Goal: Communication & Community: Ask a question

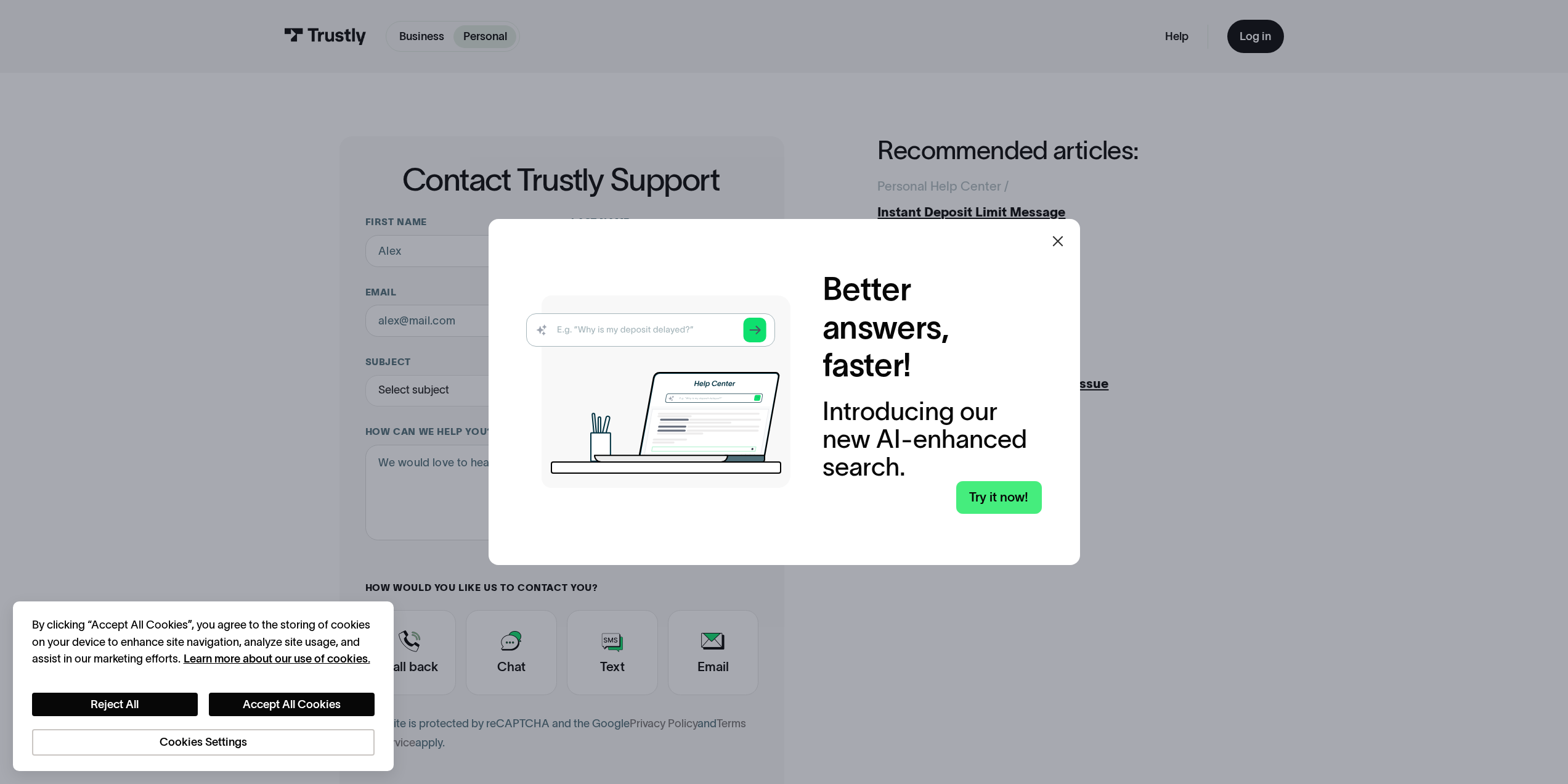
click at [1060, 239] on icon at bounding box center [1057, 241] width 10 height 10
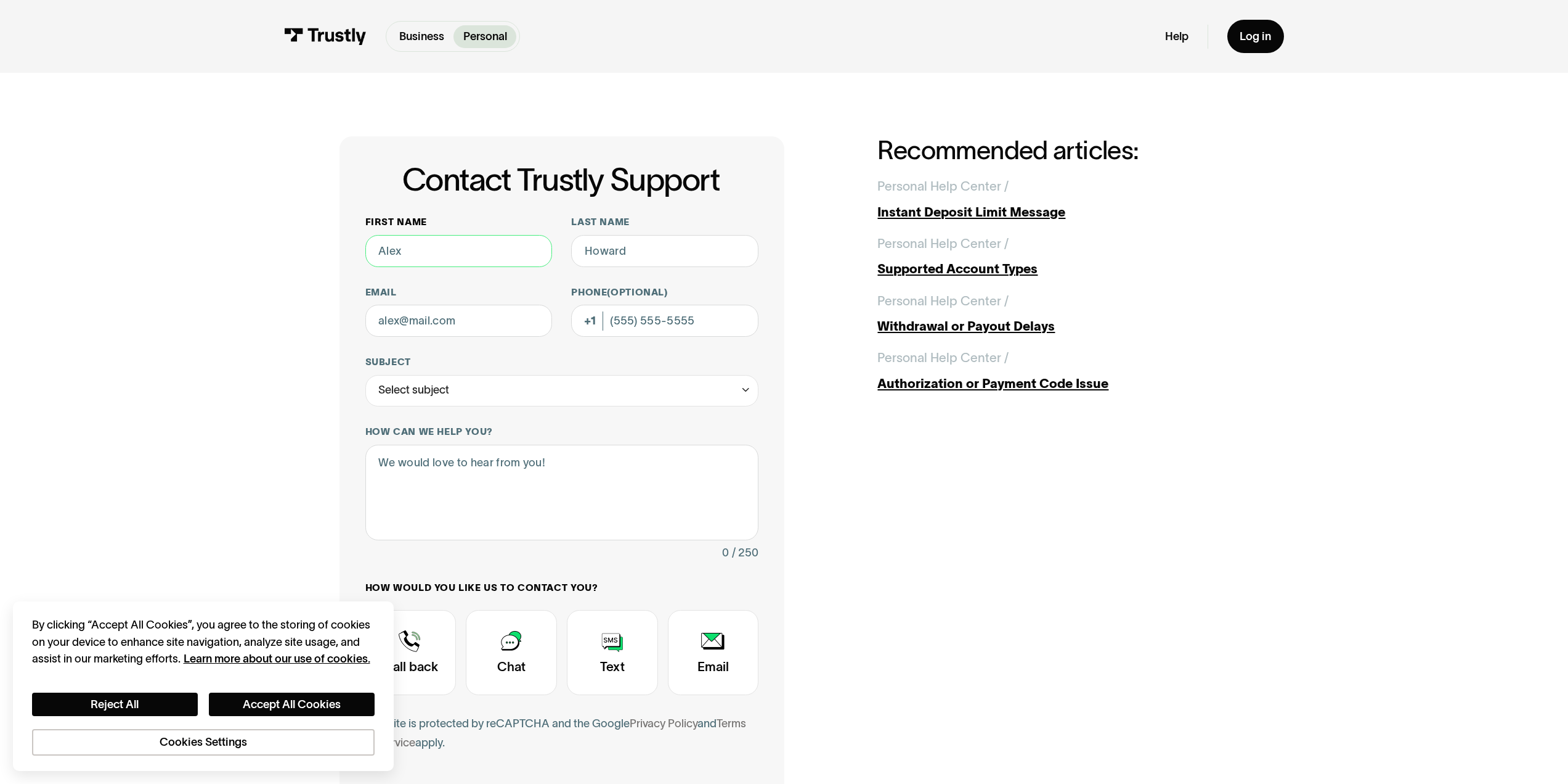
click at [495, 245] on input "First name" at bounding box center [459, 251] width 188 height 32
type input "[PERSON_NAME]"
type input "[EMAIL_ADDRESS][DOMAIN_NAME]"
type input "[PHONE_NUMBER]"
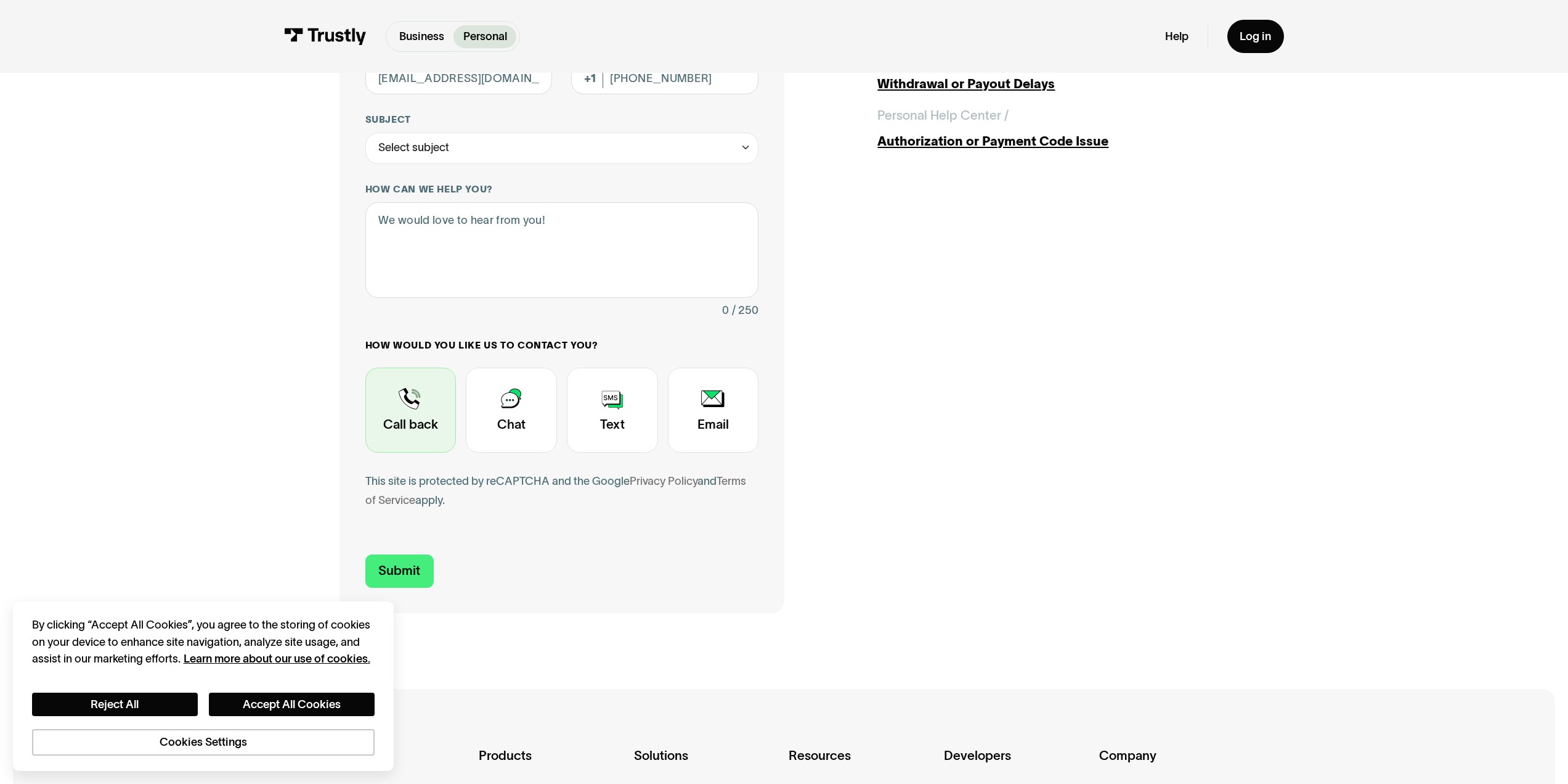
scroll to position [246, 0]
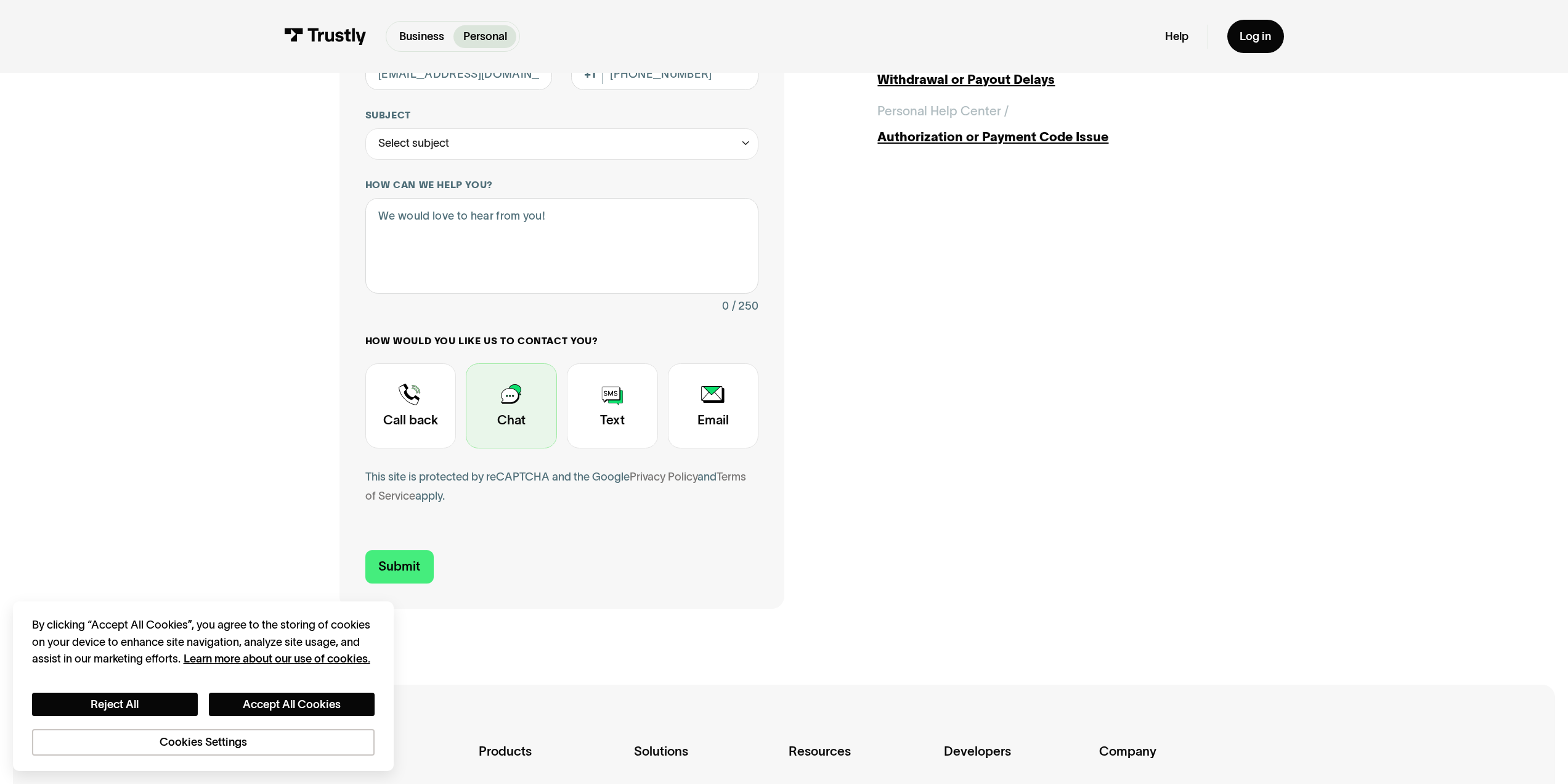
click at [497, 418] on div "Contact Trustly Support" at bounding box center [511, 406] width 91 height 85
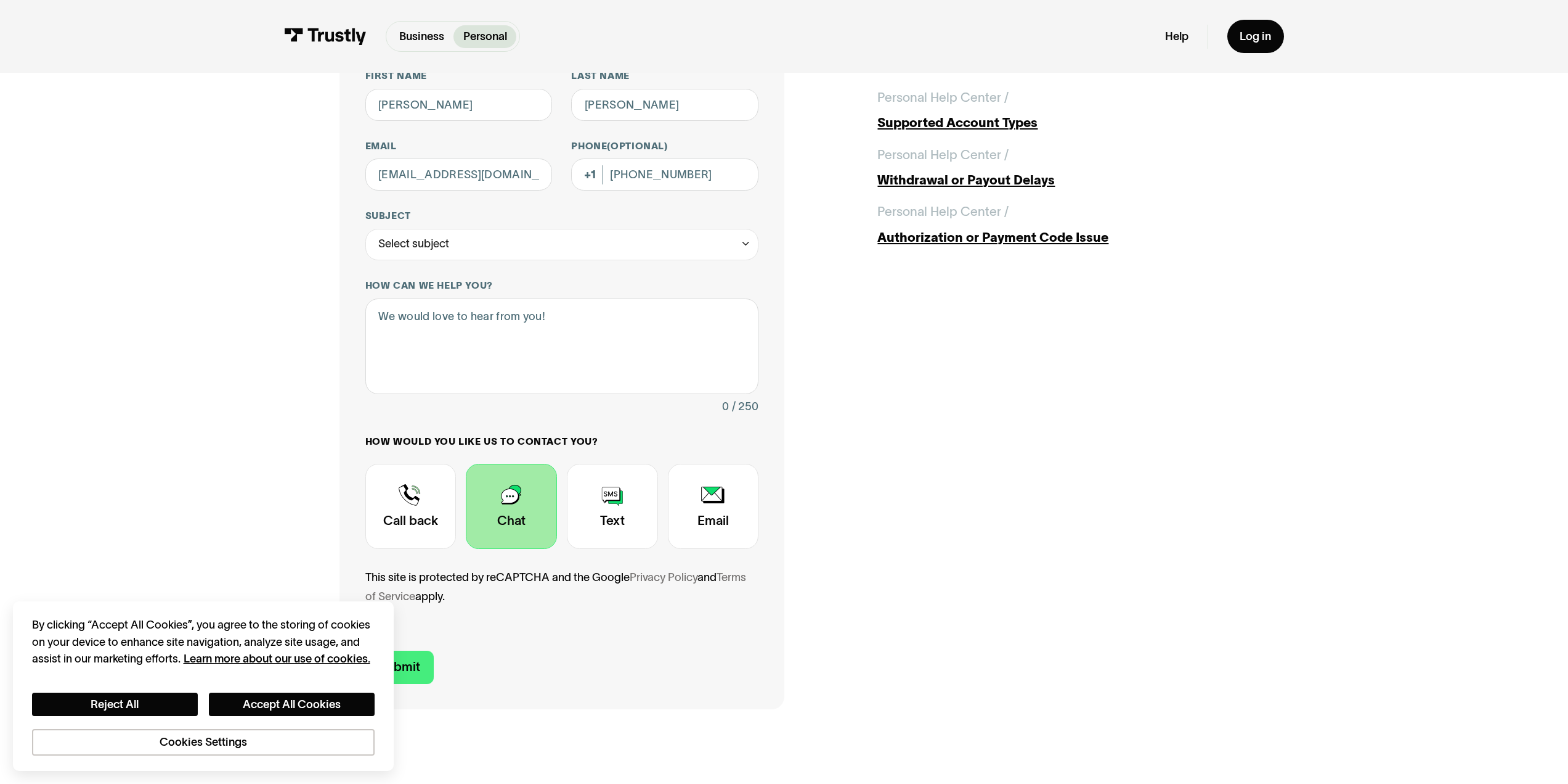
scroll to position [185, 0]
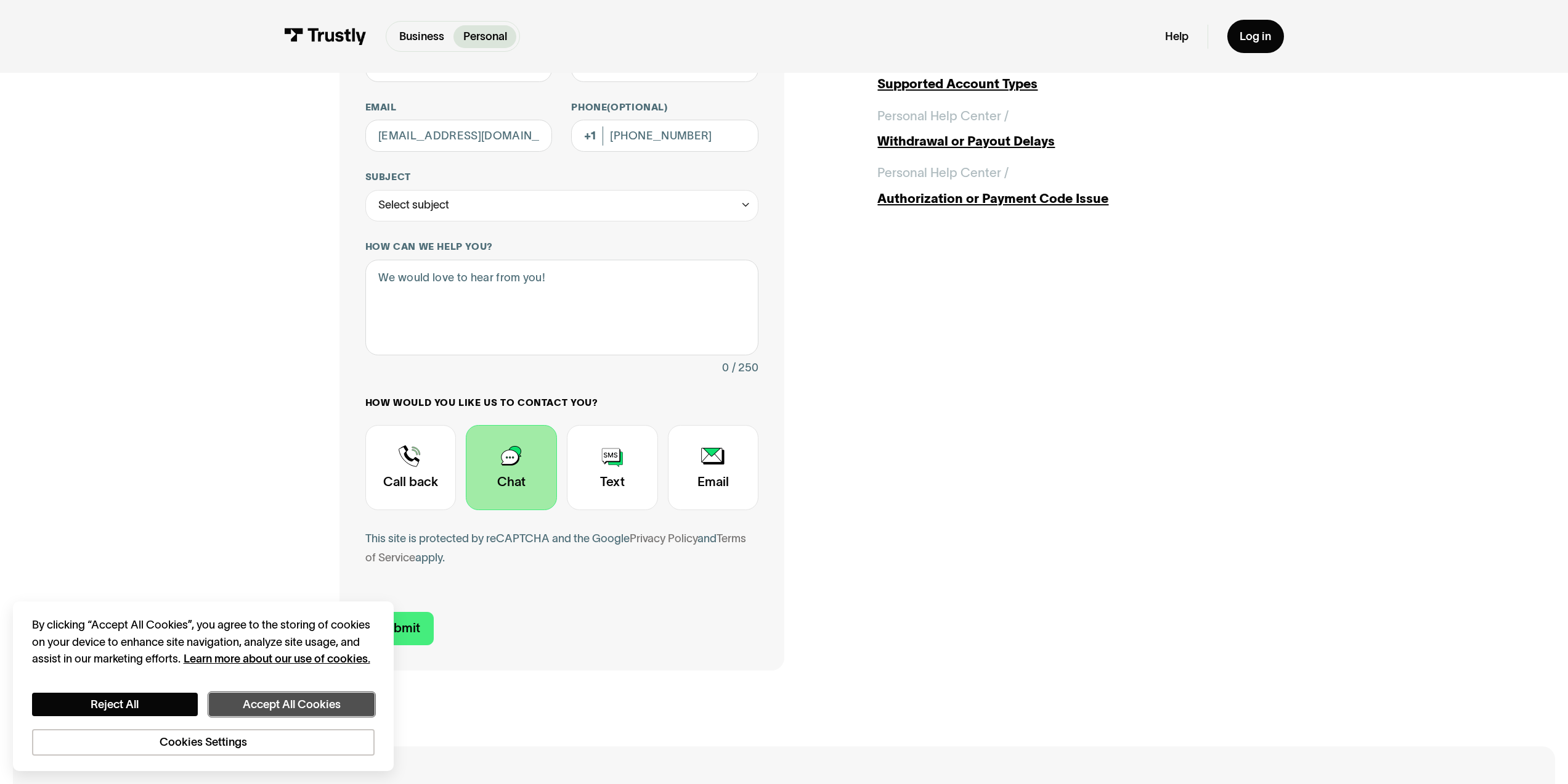
click at [290, 706] on button "Accept All Cookies" at bounding box center [292, 704] width 166 height 24
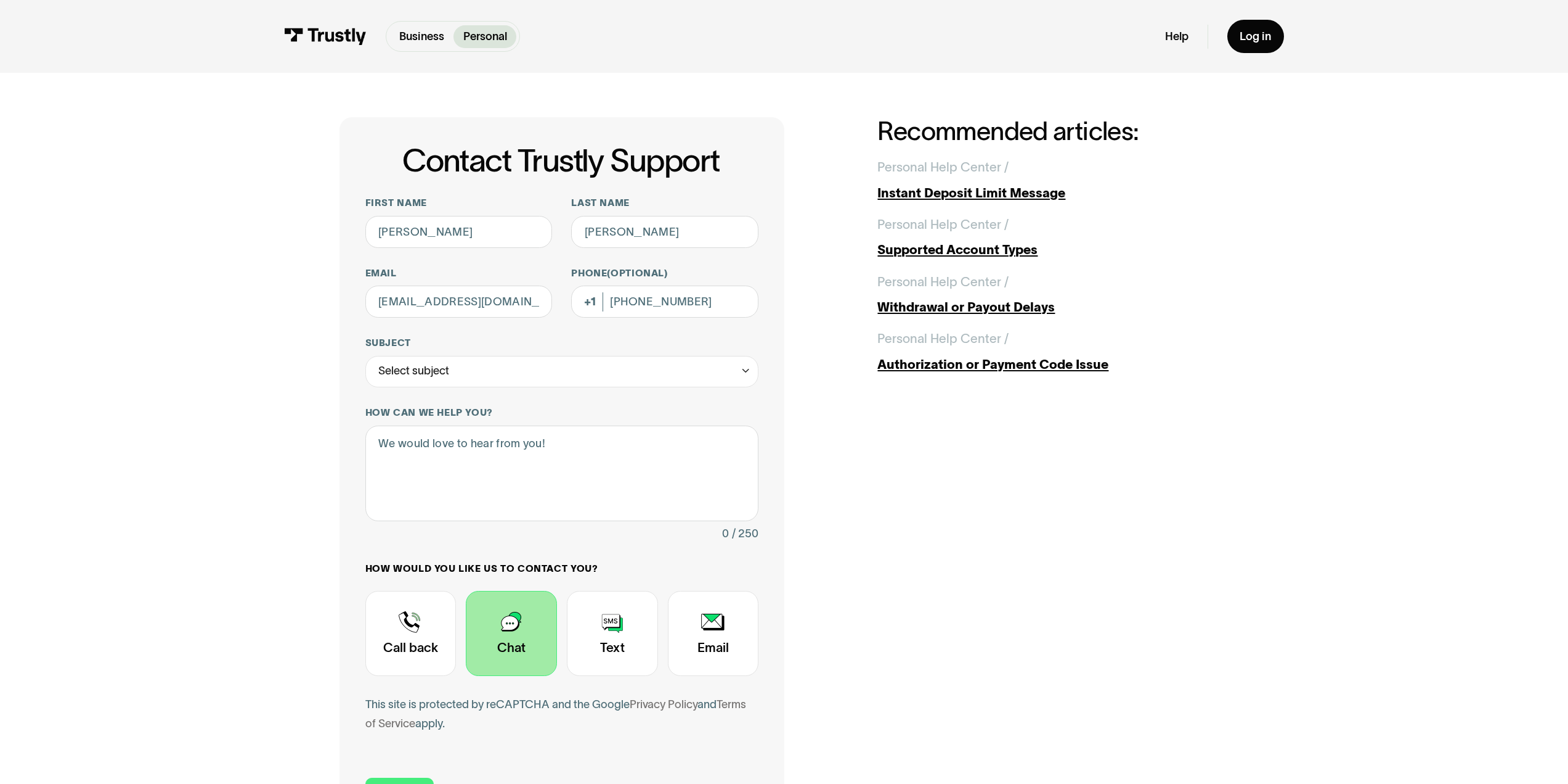
scroll to position [0, 0]
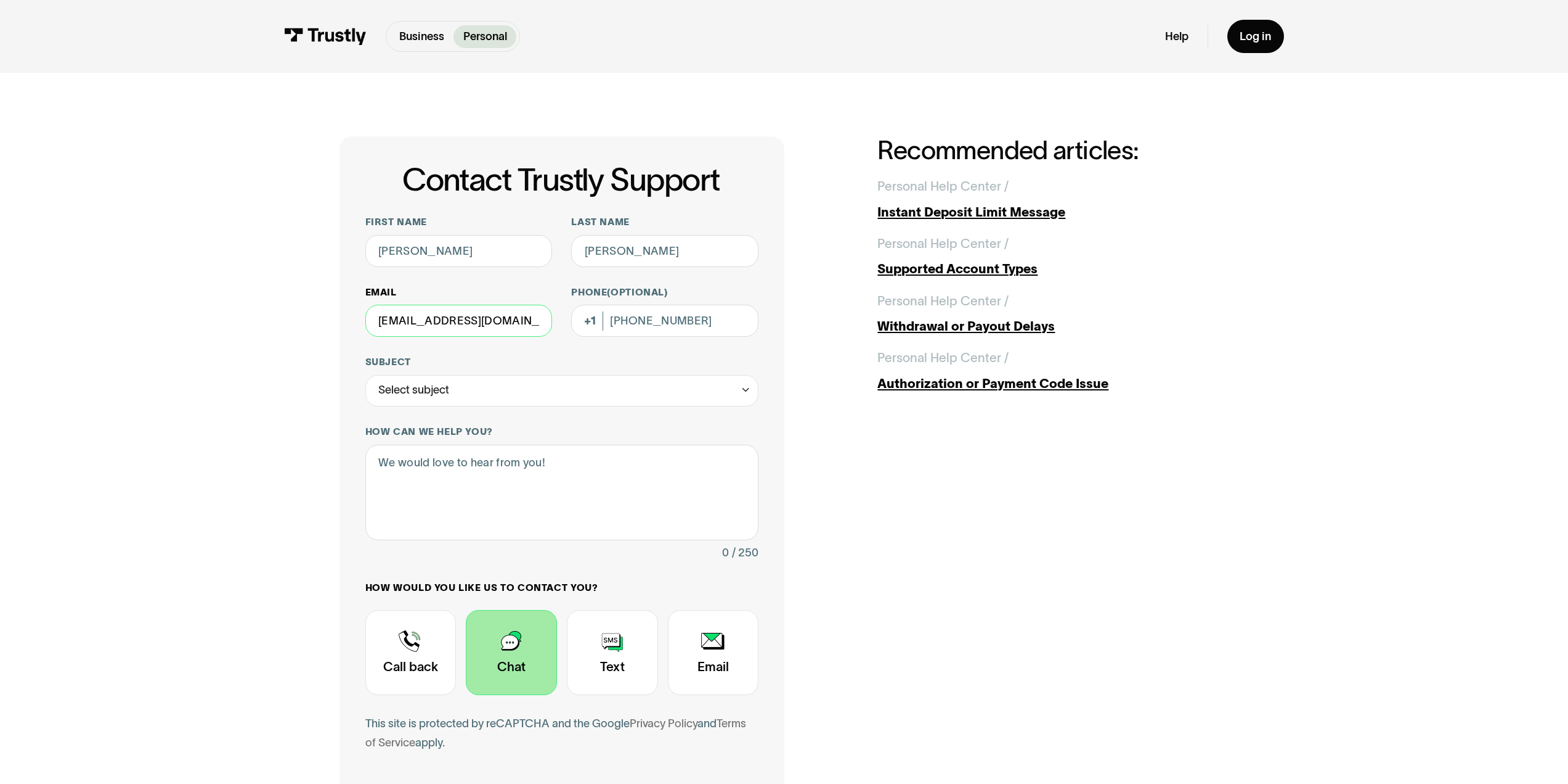
click at [519, 330] on input "[EMAIL_ADDRESS][DOMAIN_NAME]" at bounding box center [459, 321] width 188 height 32
click at [693, 326] on input "[PHONE_NUMBER]" at bounding box center [665, 321] width 188 height 32
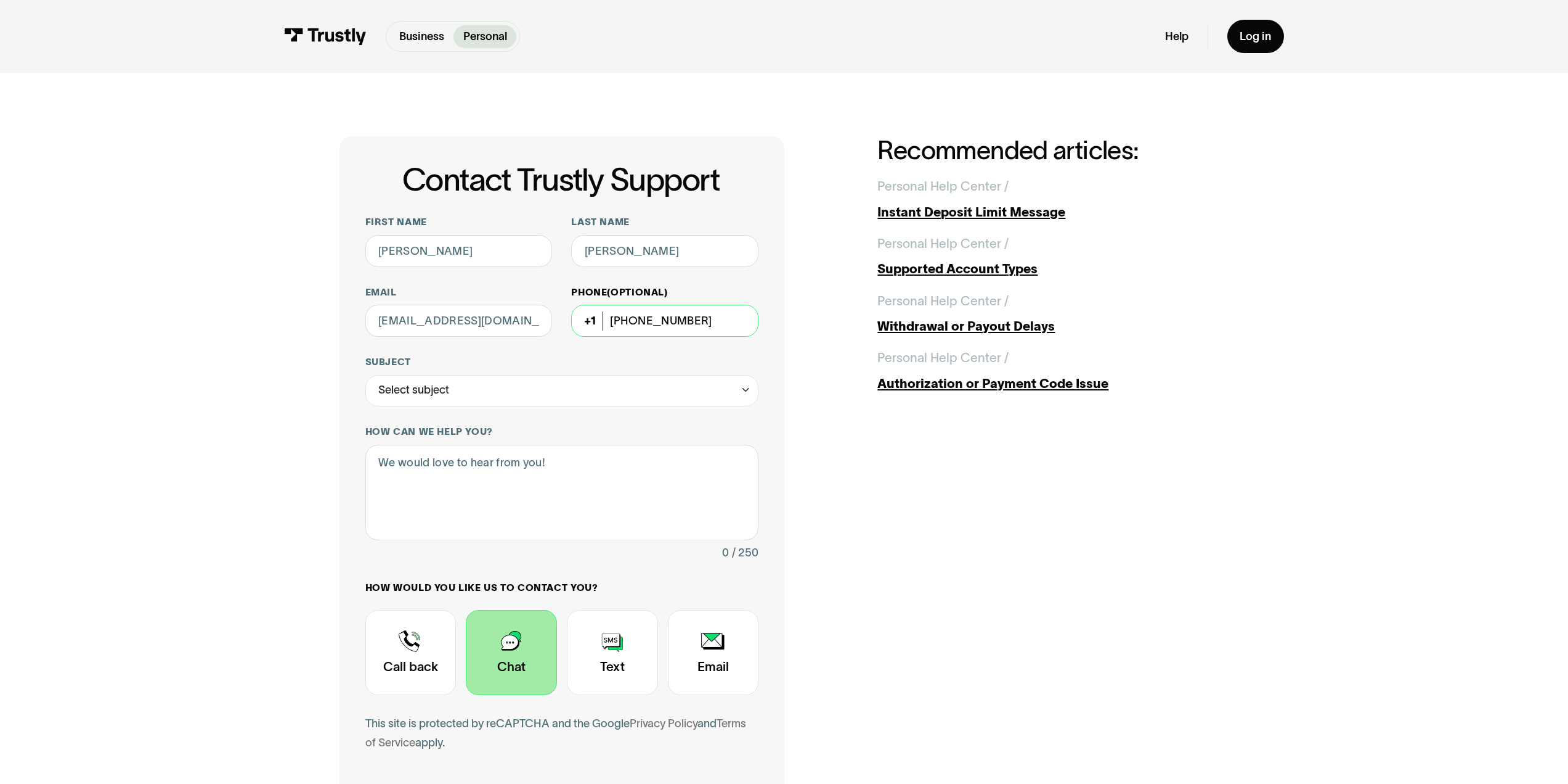
click at [693, 326] on input "[PHONE_NUMBER]" at bounding box center [665, 321] width 188 height 32
click at [487, 332] on input "[EMAIL_ADDRESS][DOMAIN_NAME]" at bounding box center [459, 321] width 188 height 32
type input "[PERSON_NAME][EMAIL_ADDRESS][DOMAIN_NAME]"
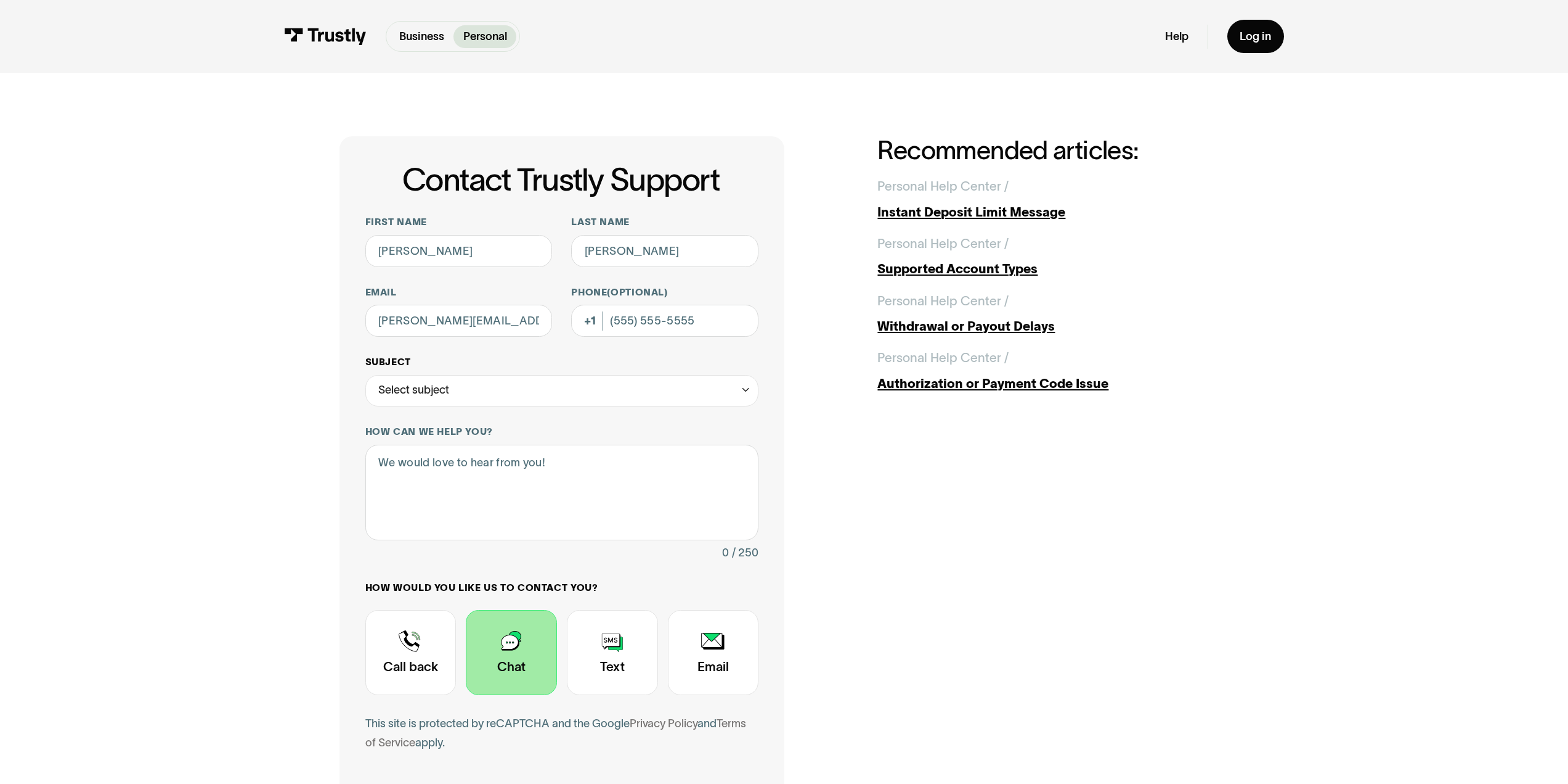
click at [517, 389] on div "Select subject" at bounding box center [563, 391] width 394 height 32
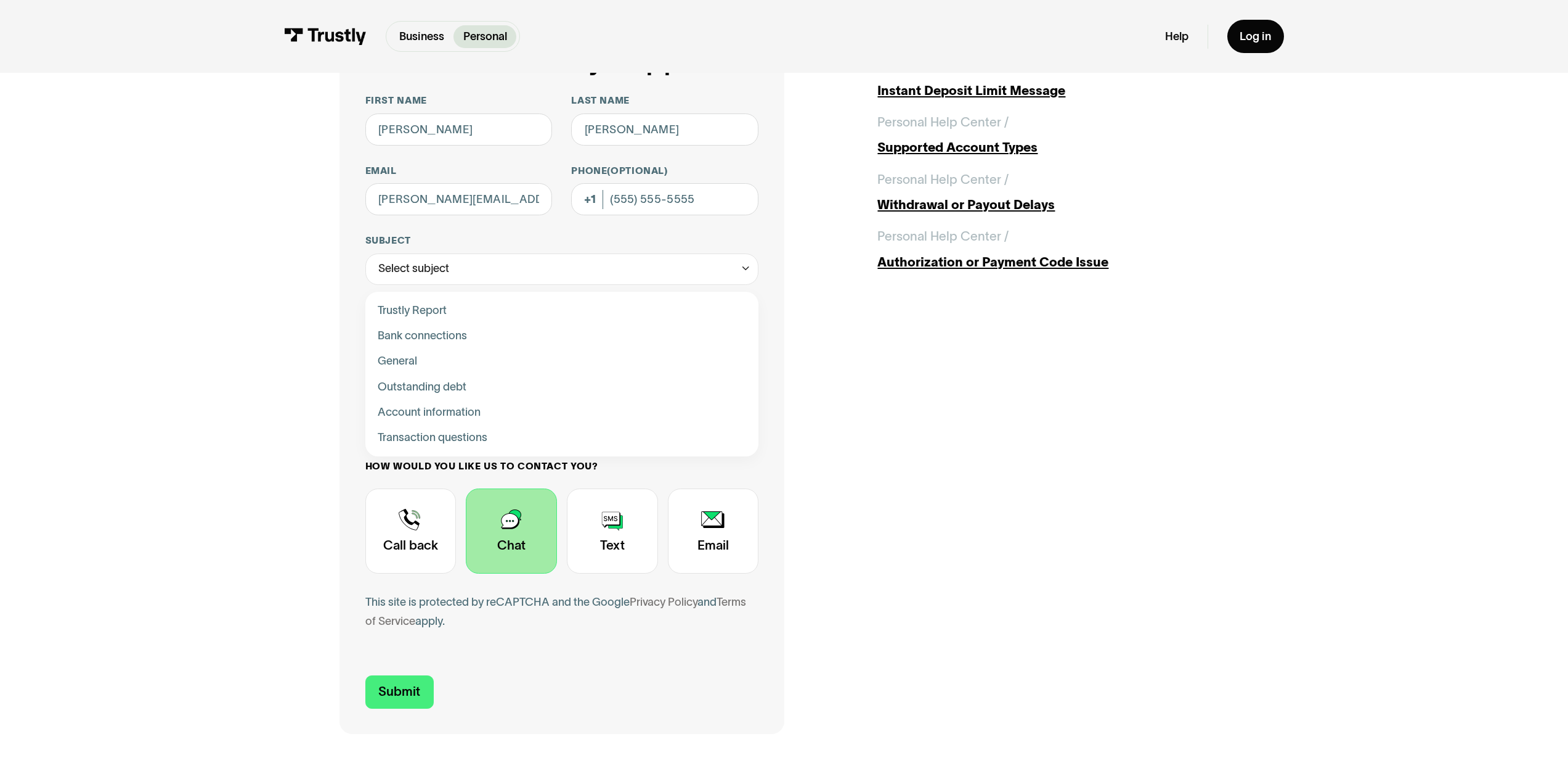
scroll to position [124, 0]
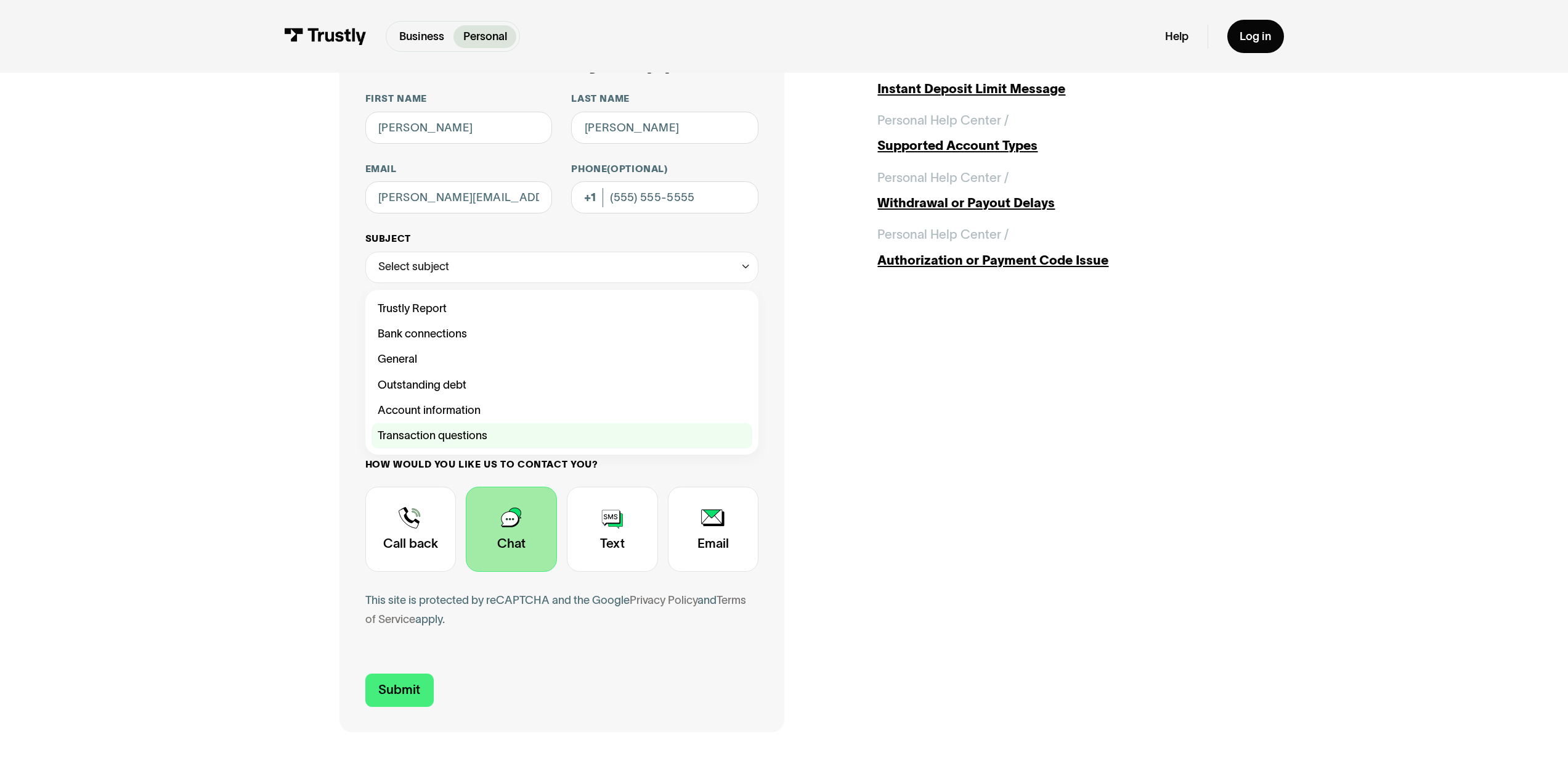
click at [498, 441] on div "Contact Trustly Support" at bounding box center [562, 435] width 381 height 25
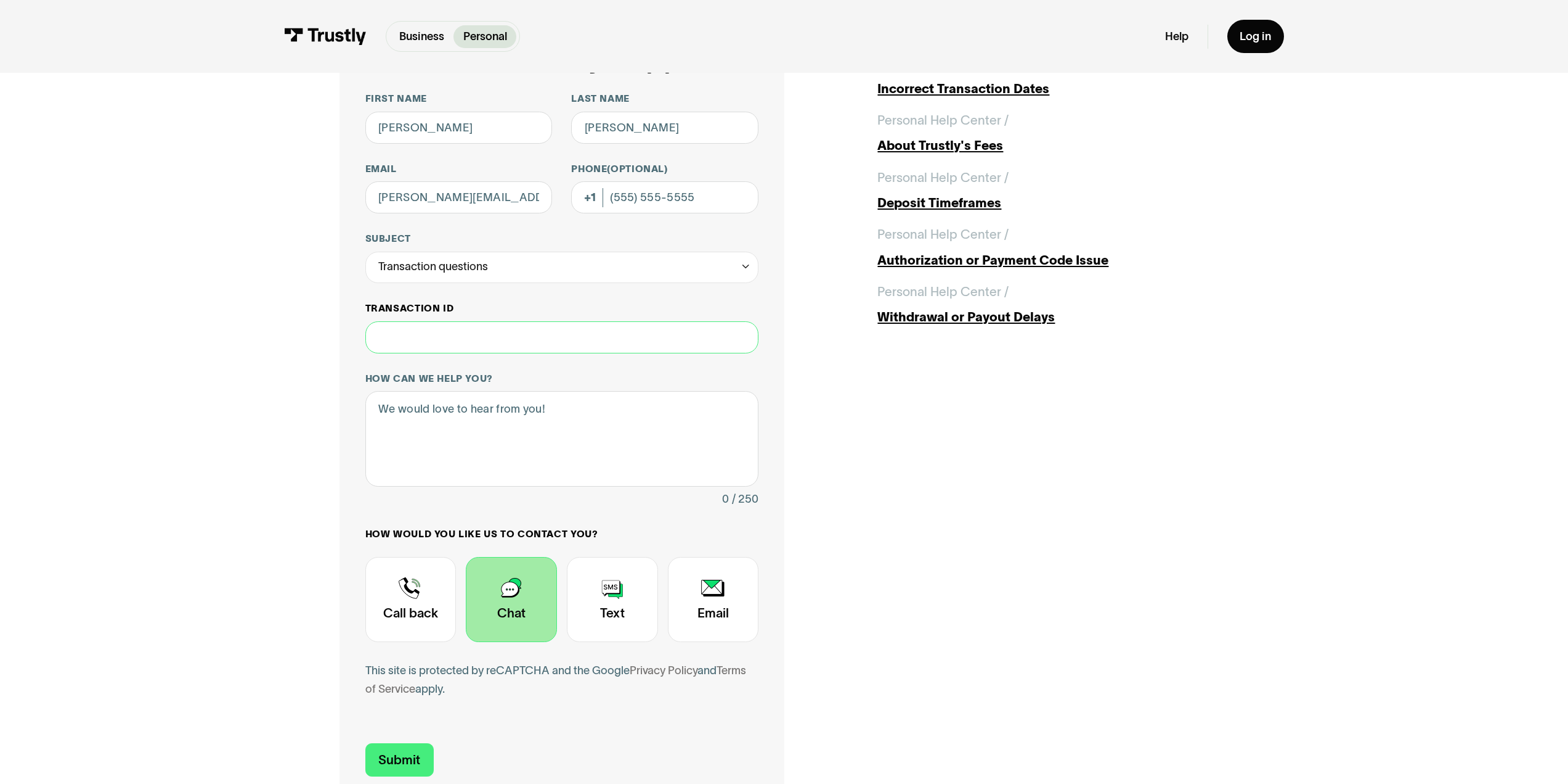
click at [531, 344] on input "Transaction ID" at bounding box center [563, 338] width 394 height 32
click at [522, 269] on div "Transaction questions" at bounding box center [563, 268] width 394 height 32
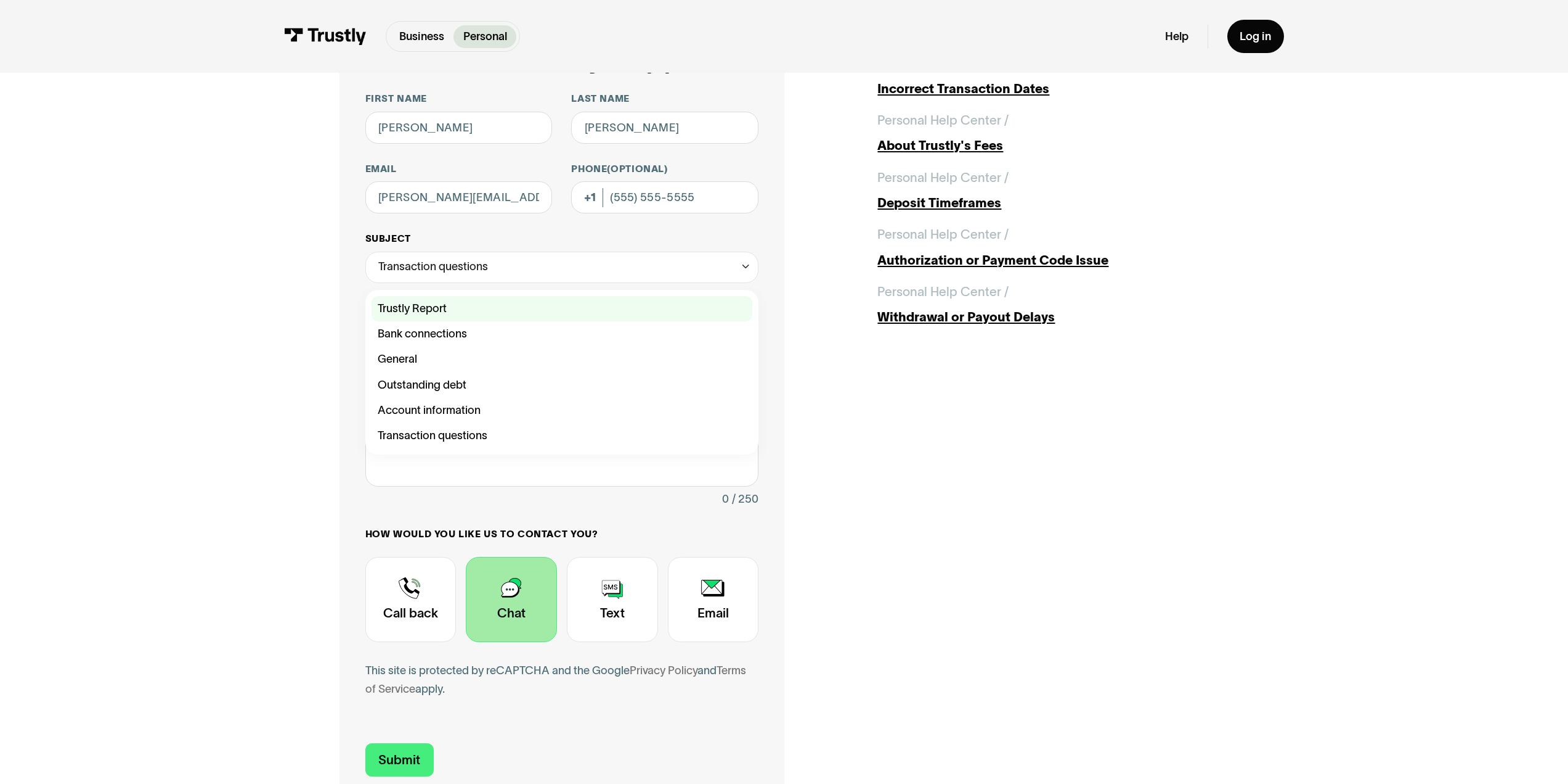
click at [524, 309] on div "Contact Trustly Support" at bounding box center [562, 309] width 381 height 25
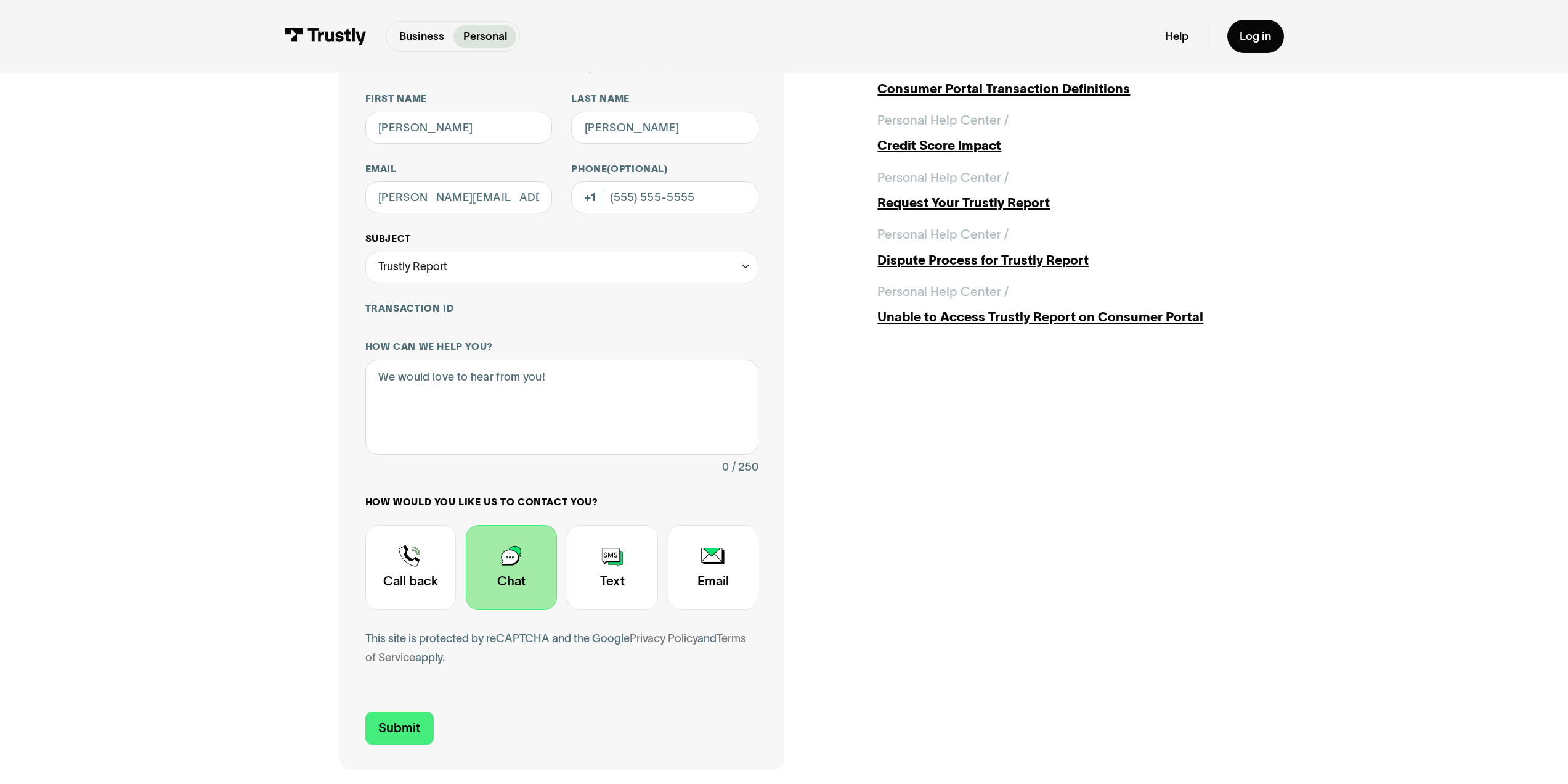
click at [548, 276] on div "Trustly Report" at bounding box center [563, 268] width 394 height 32
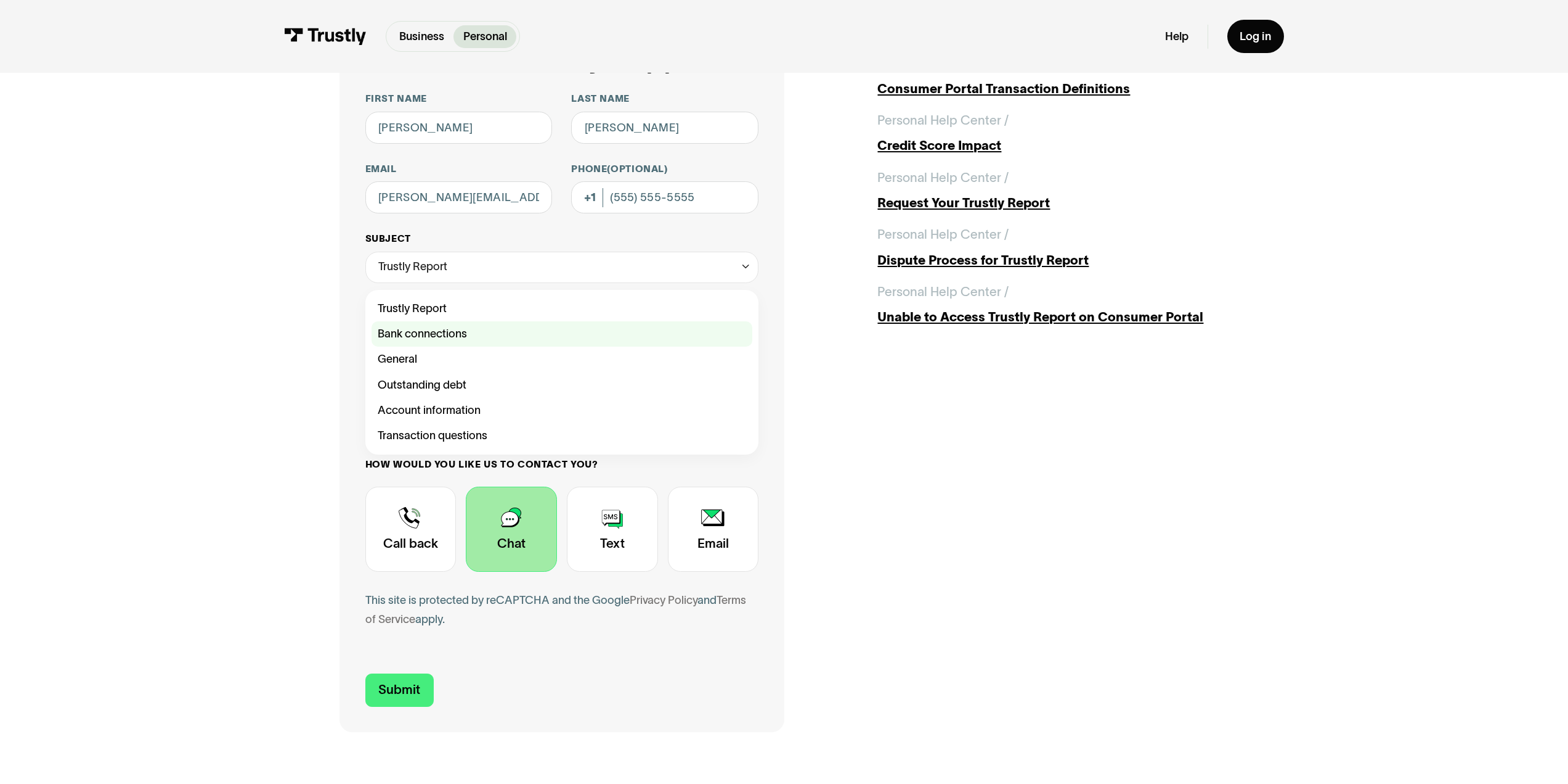
click at [540, 326] on div "Contact Trustly Support" at bounding box center [562, 334] width 381 height 25
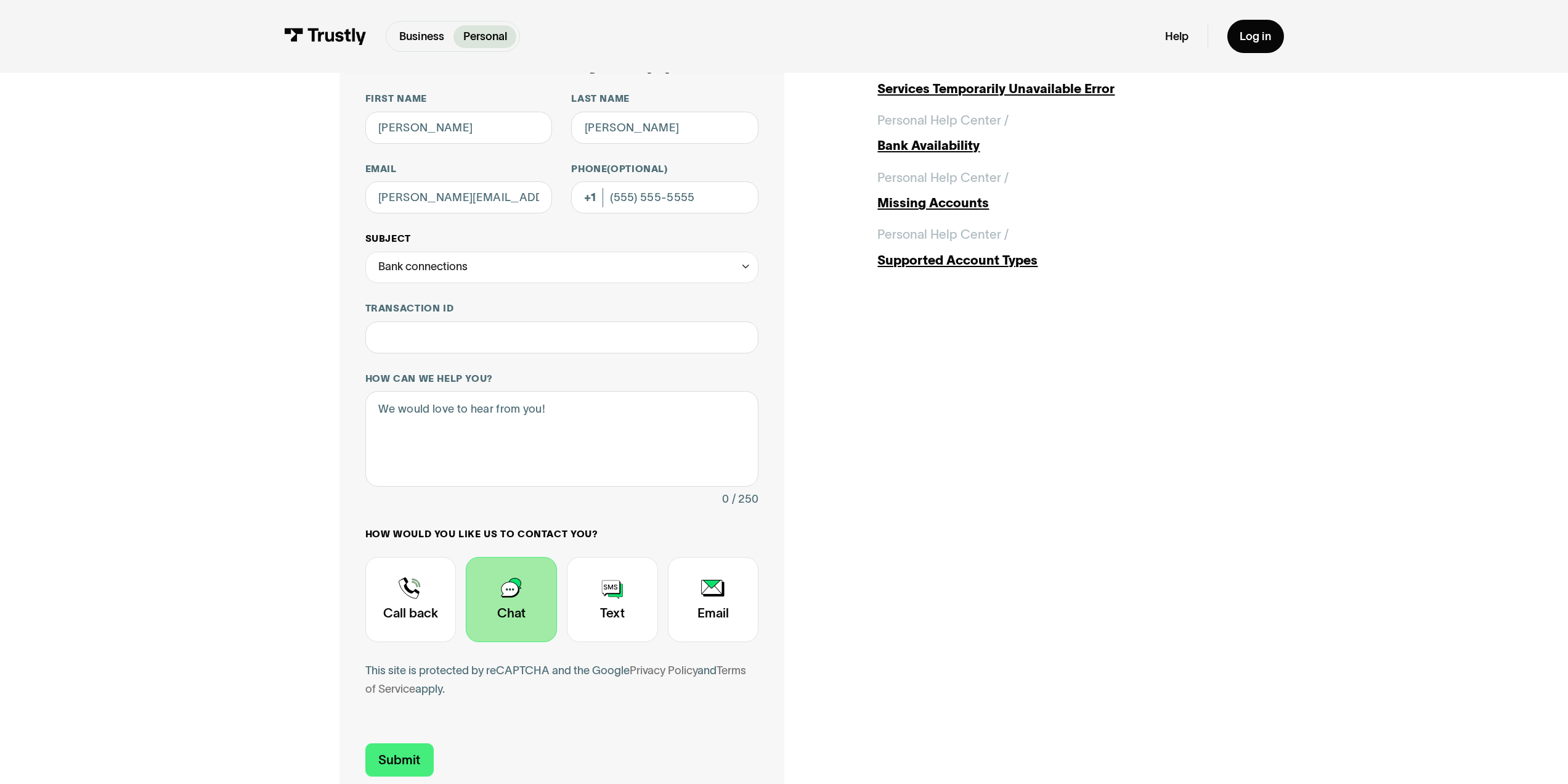
click at [541, 273] on div "Bank connections" at bounding box center [563, 268] width 394 height 32
click at [537, 368] on div "Contact Trustly Support" at bounding box center [562, 359] width 381 height 25
type input "*******"
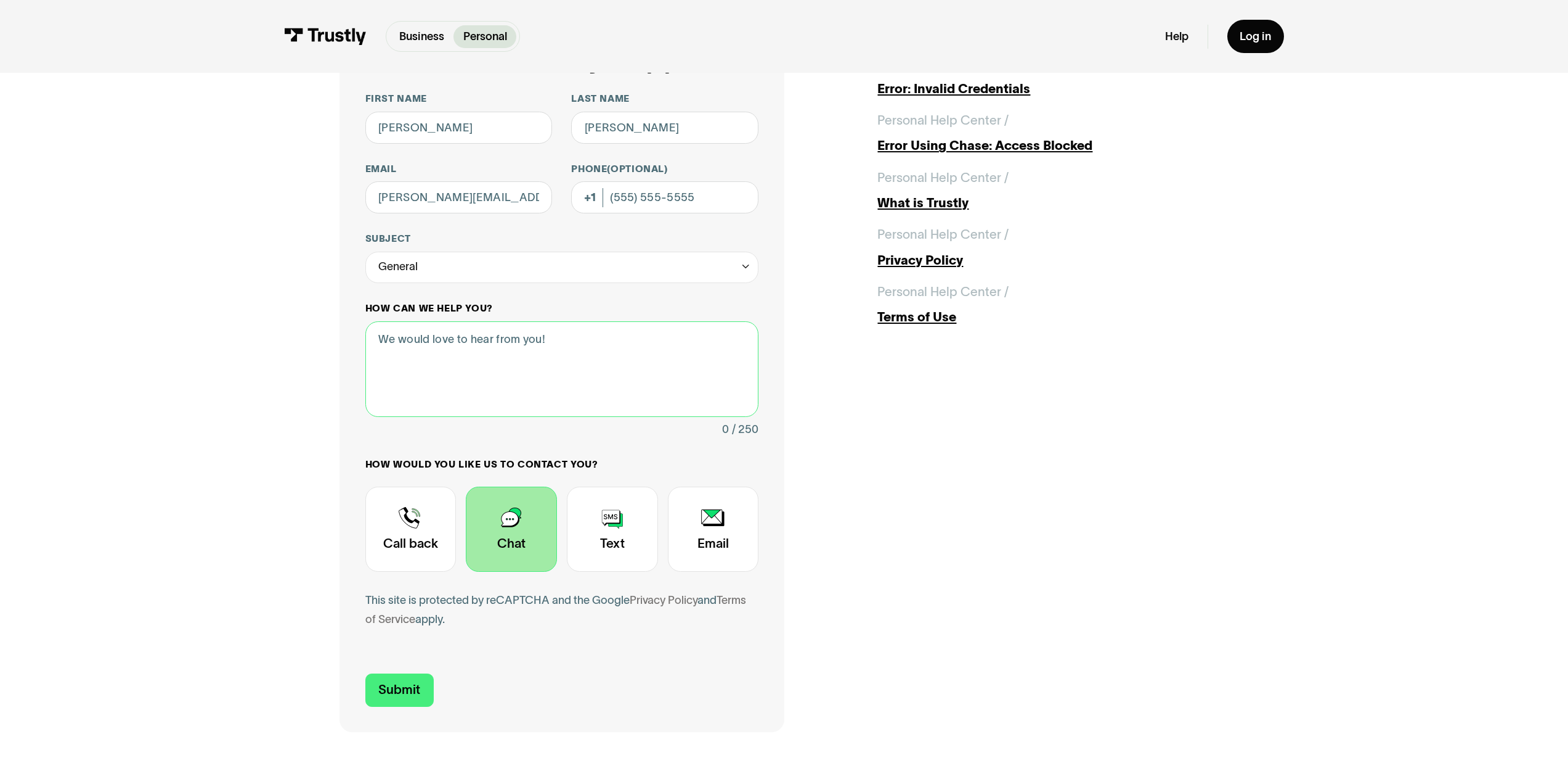
click at [535, 377] on textarea "How can we help you?" at bounding box center [563, 369] width 394 height 95
type textarea "I"
type textarea "Im having trouble depositing into the app underdog with my bank."
click at [403, 698] on input "Submit" at bounding box center [400, 690] width 69 height 33
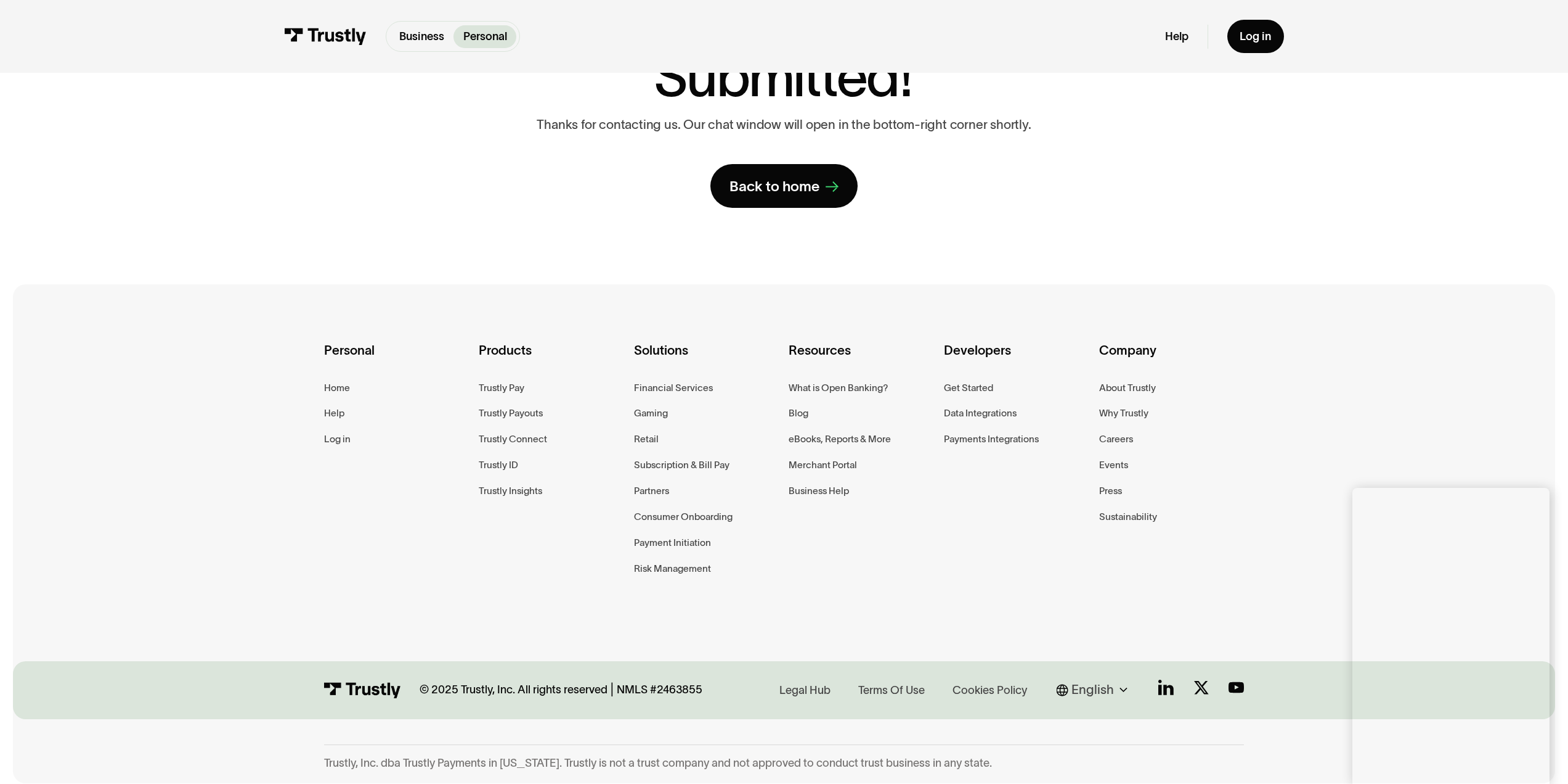
scroll to position [159, 0]
